Goal: Task Accomplishment & Management: Use online tool/utility

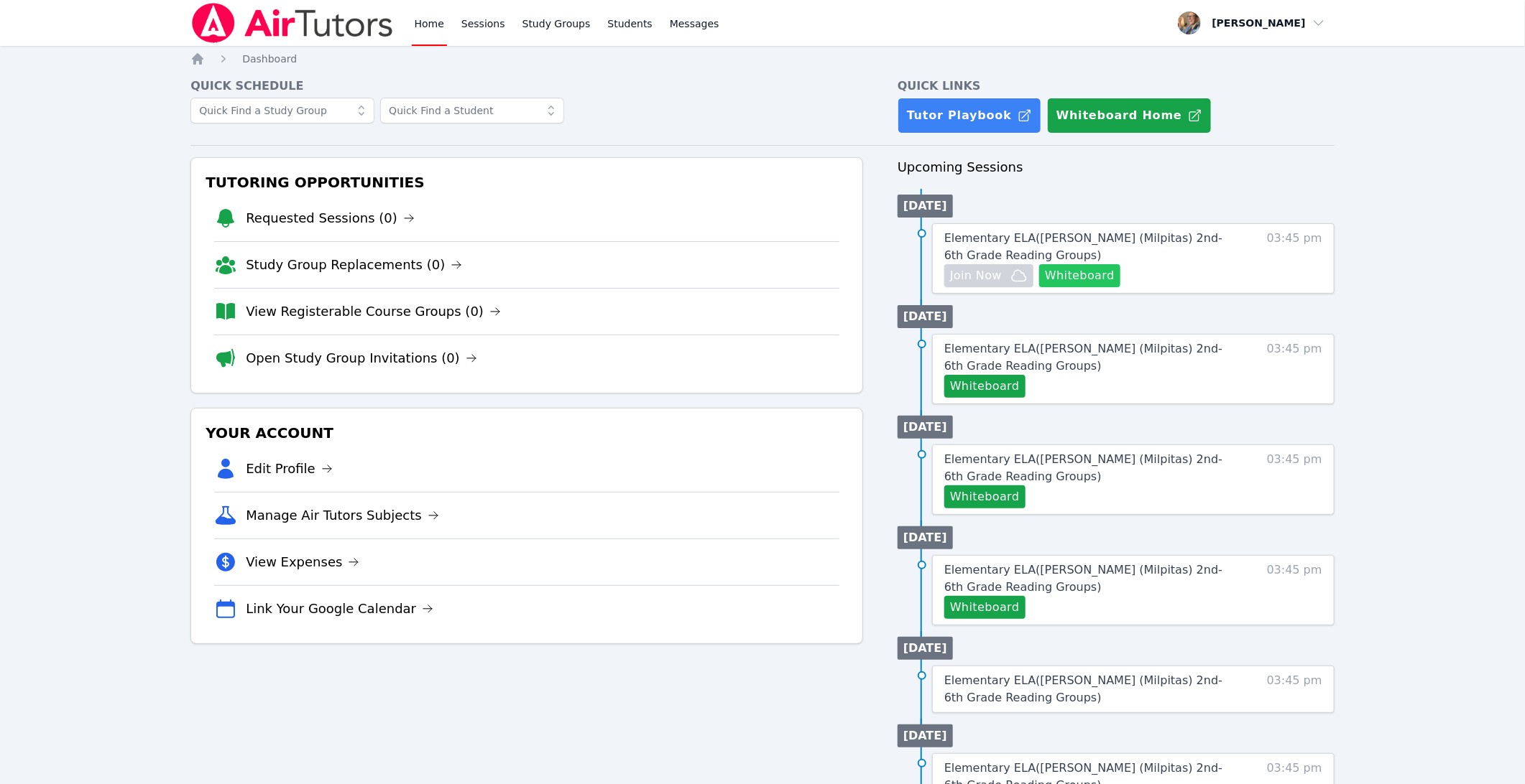
click at [1085, 268] on button "Whiteboard" at bounding box center [1080, 276] width 81 height 23
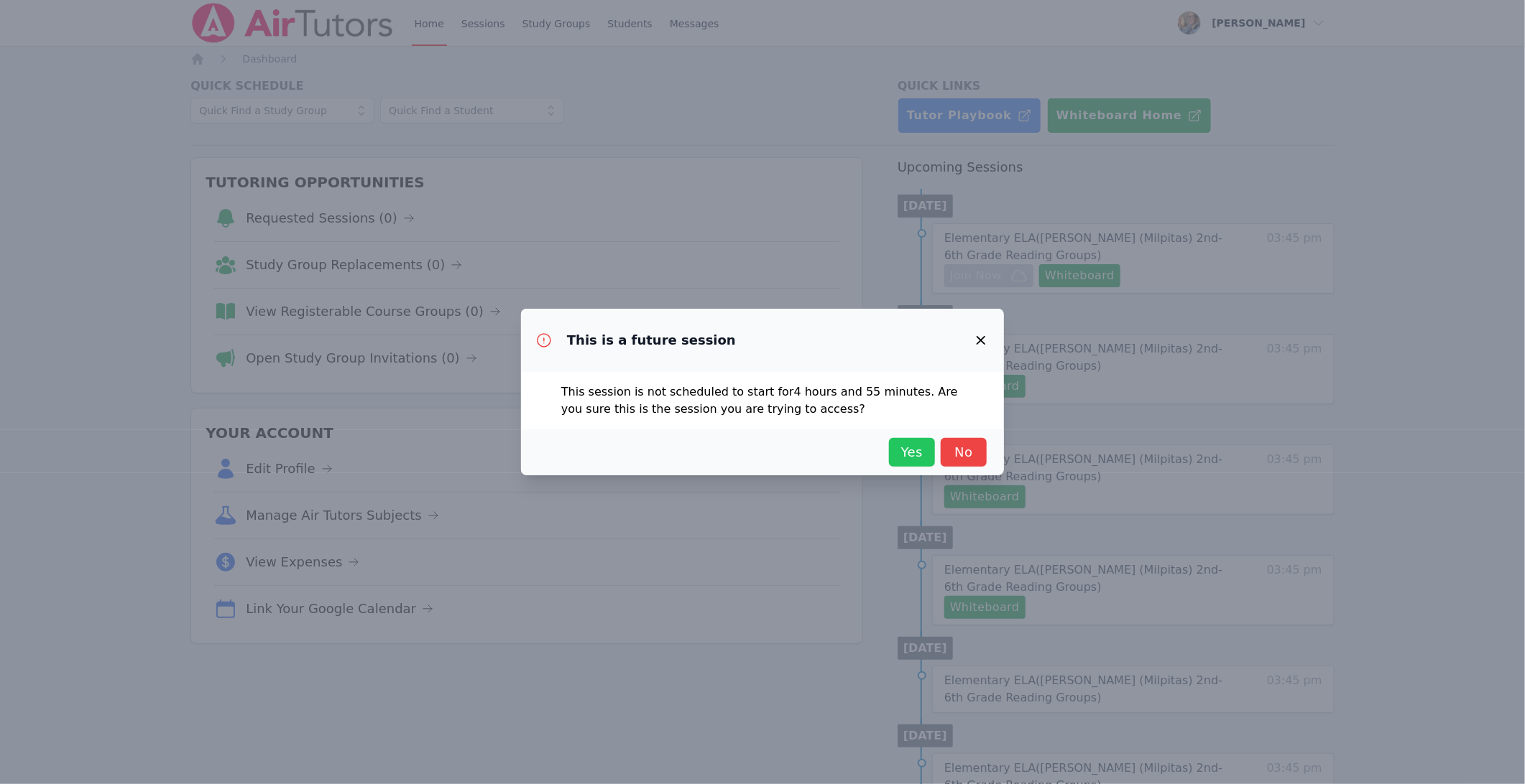
click at [903, 444] on span "Yes" at bounding box center [912, 452] width 32 height 20
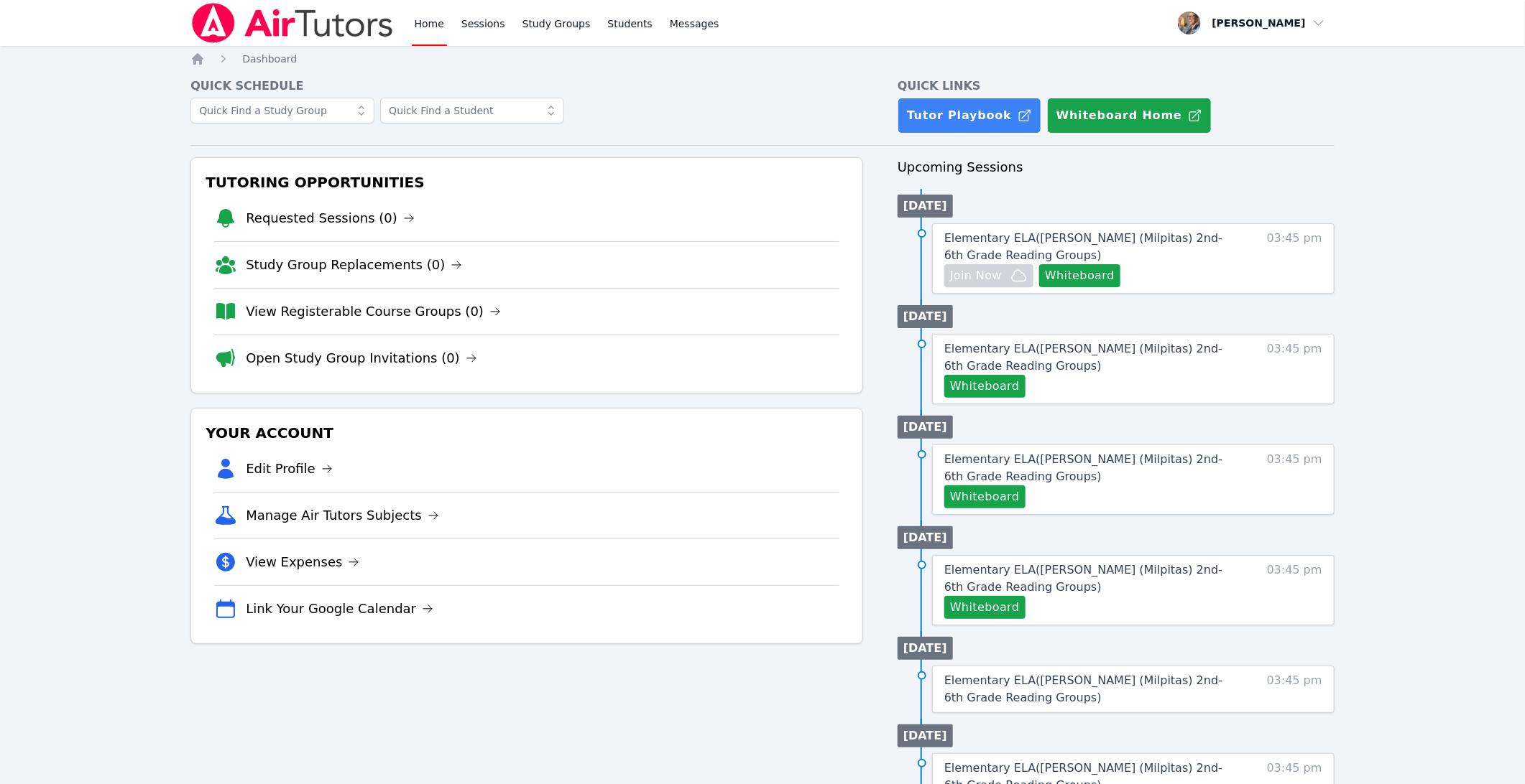
drag, startPoint x: 979, startPoint y: 242, endPoint x: 991, endPoint y: 251, distance: 15.0
click at [979, 242] on span "Elementary ELA ( Pomeroy (Milpitas) 2nd-6th Grade Reading Groups )" at bounding box center [1083, 246] width 278 height 31
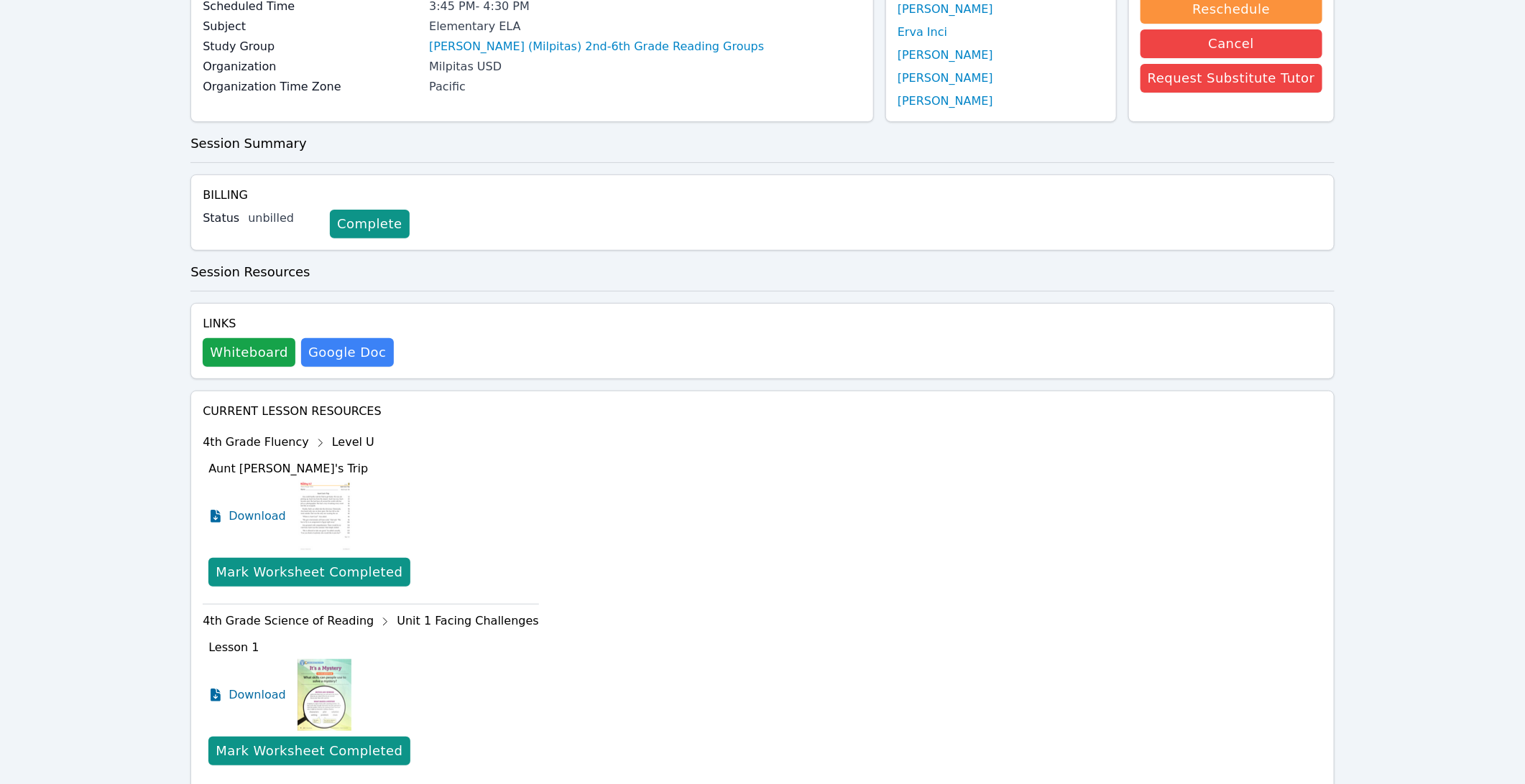
scroll to position [303, 0]
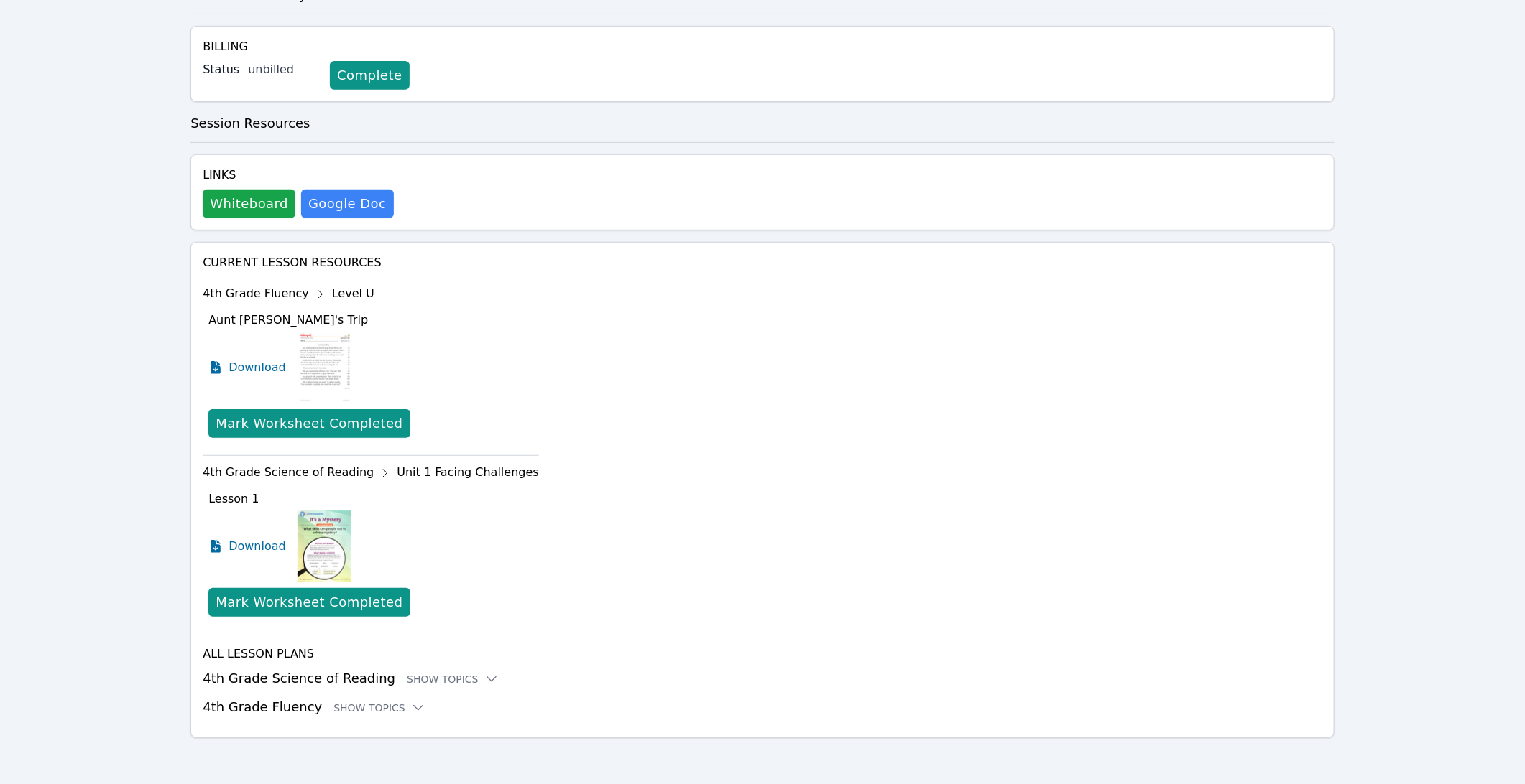
click at [324, 365] on img at bounding box center [325, 367] width 55 height 72
drag, startPoint x: 252, startPoint y: 362, endPoint x: 267, endPoint y: 365, distance: 15.3
click at [252, 362] on span "Download" at bounding box center [260, 367] width 64 height 17
click at [293, 427] on div "Mark Worksheet Completed" at bounding box center [309, 423] width 187 height 20
click at [575, 413] on div "Current Lesson Resources 4th Grade Fluency Level U Butterfly Camp Download Mark…" at bounding box center [762, 486] width 1119 height 463
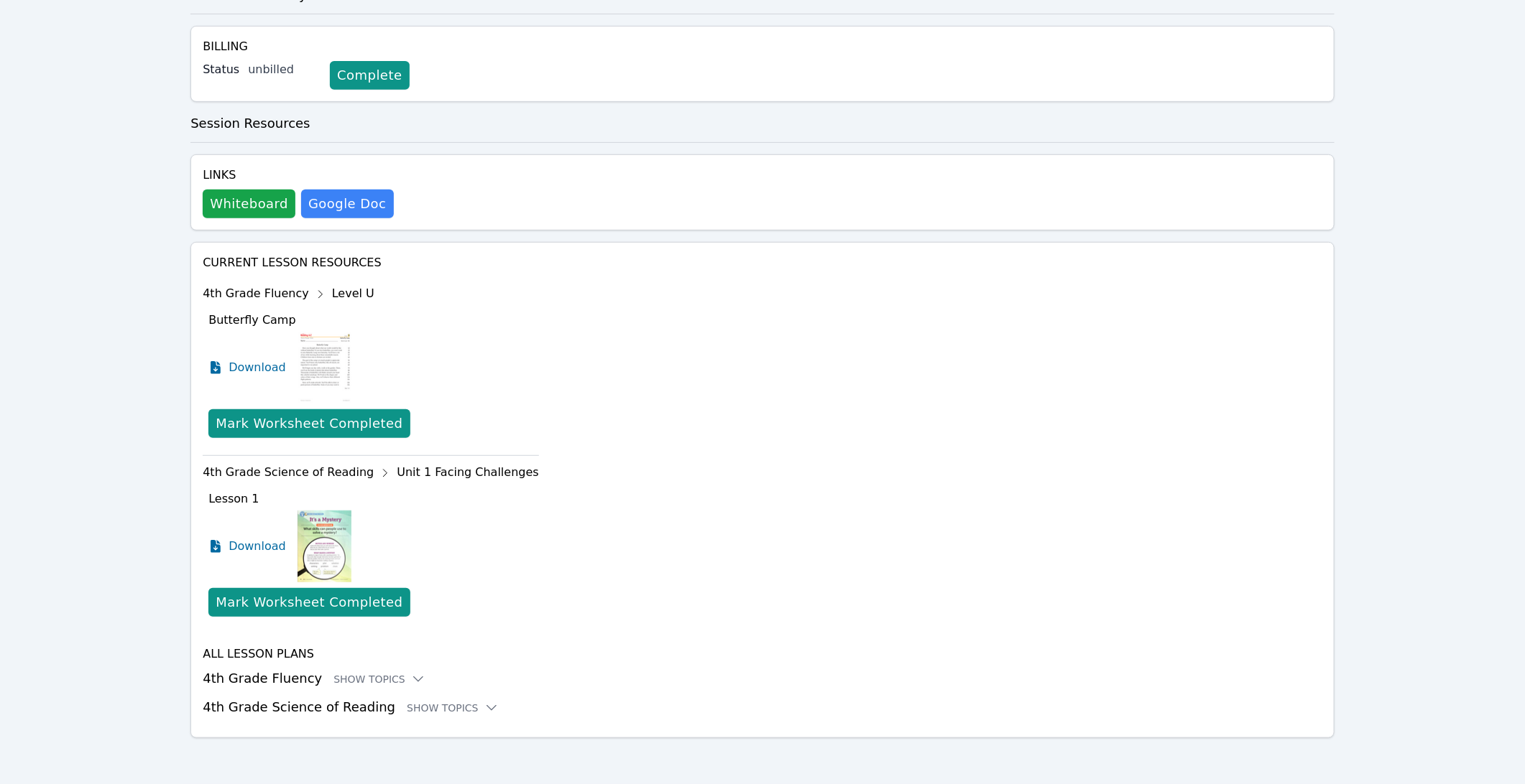
click at [672, 394] on div "Current Lesson Resources 4th Grade Fluency Level U Butterfly Camp Download Mark…" at bounding box center [762, 486] width 1119 height 463
click at [270, 295] on div "4th Grade Fluency Level U" at bounding box center [371, 294] width 337 height 23
click at [309, 294] on icon at bounding box center [320, 294] width 23 height 23
click at [278, 546] on span "Download" at bounding box center [260, 546] width 64 height 17
